Goal: Information Seeking & Learning: Learn about a topic

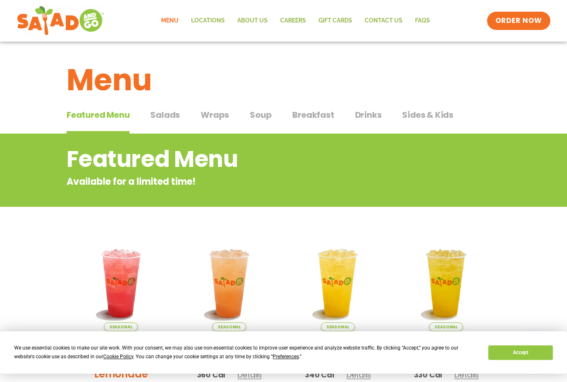
click at [173, 114] on span "Salads" at bounding box center [165, 115] width 30 height 12
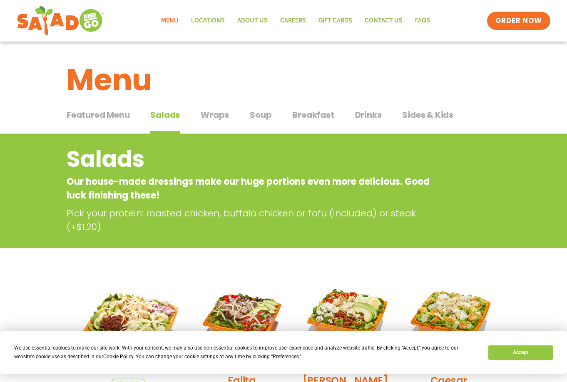
click at [205, 111] on span "Wraps" at bounding box center [215, 115] width 28 height 12
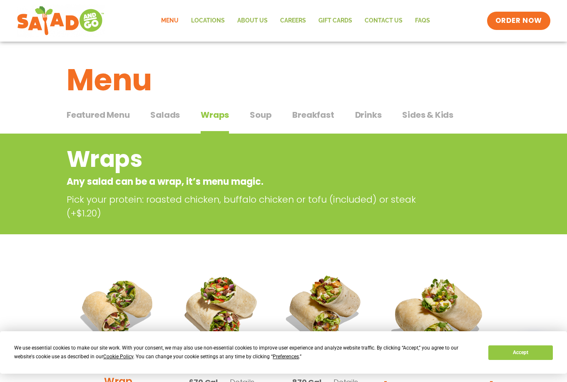
click at [273, 105] on div "Menu" at bounding box center [283, 74] width 567 height 64
click at [269, 110] on span "Soup" at bounding box center [261, 115] width 22 height 12
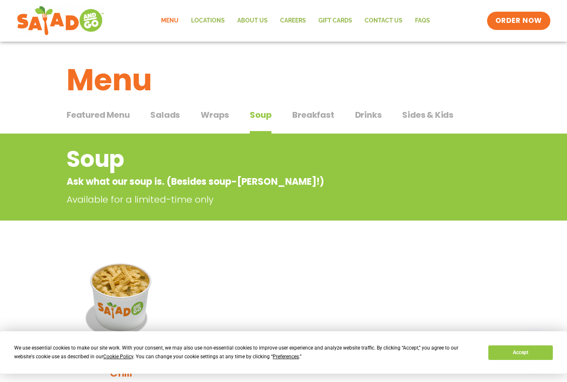
click at [316, 105] on div "Menu" at bounding box center [283, 74] width 567 height 64
click at [319, 112] on span "Breakfast" at bounding box center [313, 115] width 42 height 12
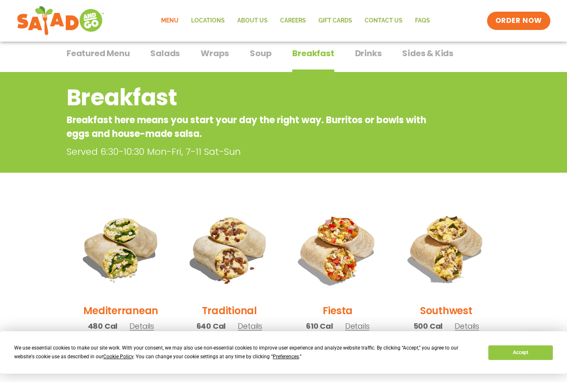
scroll to position [42, 0]
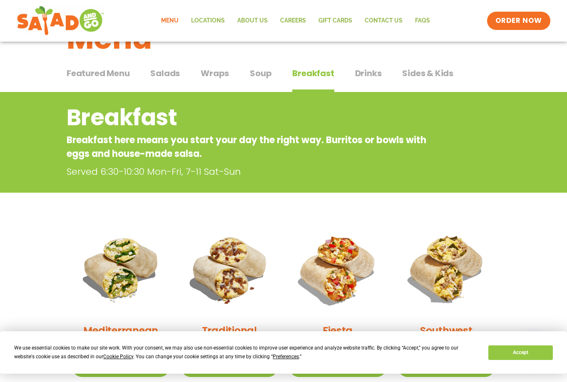
click at [375, 75] on span "Drinks" at bounding box center [368, 73] width 27 height 12
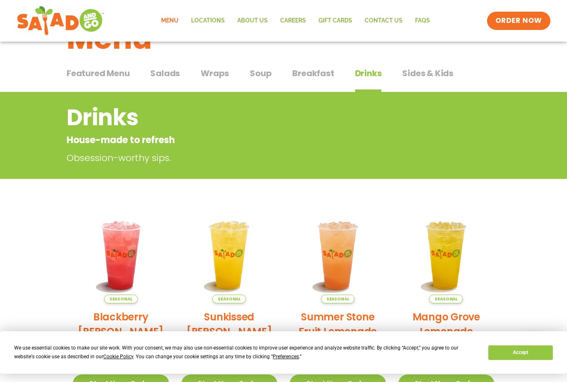
click at [431, 70] on span "Sides & Kids" at bounding box center [427, 73] width 51 height 12
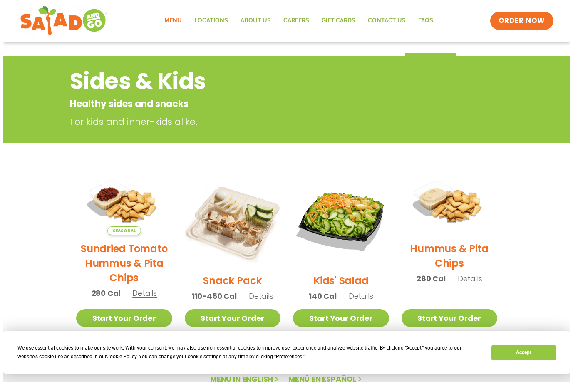
scroll to position [167, 0]
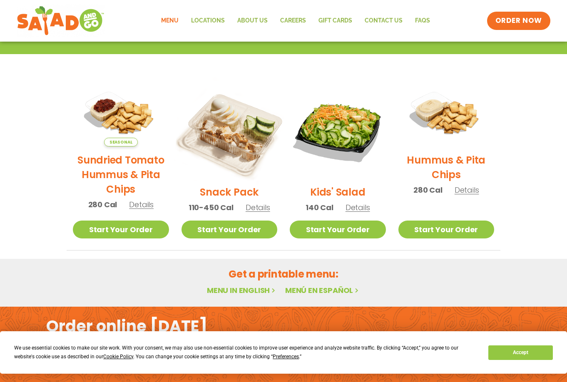
click at [256, 149] on img at bounding box center [229, 130] width 113 height 113
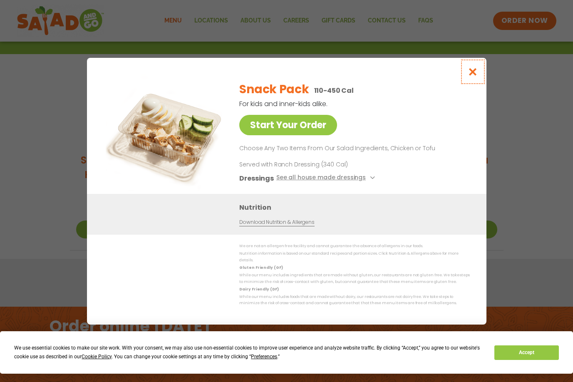
click at [471, 73] on icon "Close modal" at bounding box center [473, 71] width 10 height 9
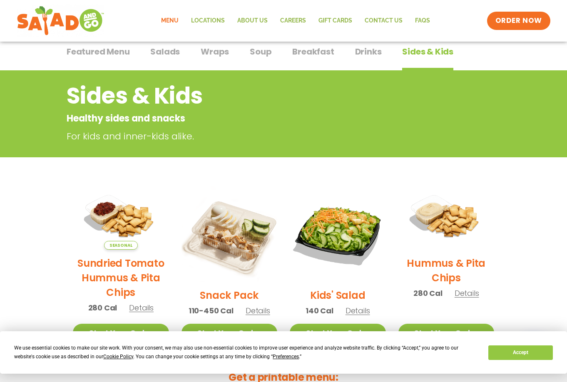
scroll to position [0, 0]
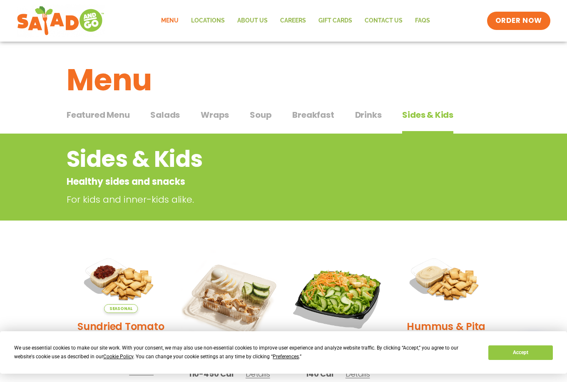
click at [145, 122] on div "Featured Menu Featured Menu Salads Salads Wraps Wraps Soup Soup Breakfast Break…" at bounding box center [284, 120] width 434 height 28
click at [166, 117] on span "Salads" at bounding box center [165, 115] width 30 height 12
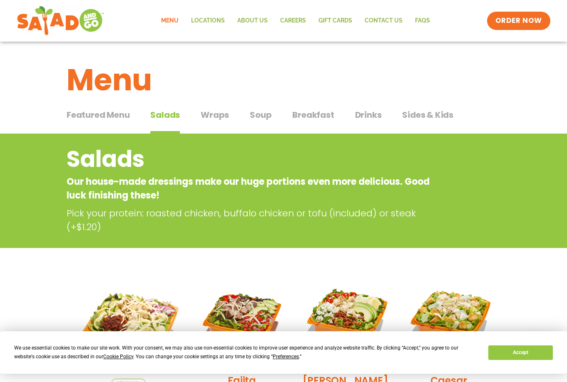
click at [199, 109] on div "Featured Menu Featured Menu Salads Salads Wraps Wraps Soup Soup Breakfast Break…" at bounding box center [284, 120] width 434 height 28
click at [214, 126] on button "Wraps Wraps" at bounding box center [215, 121] width 28 height 25
